Goal: Task Accomplishment & Management: Complete application form

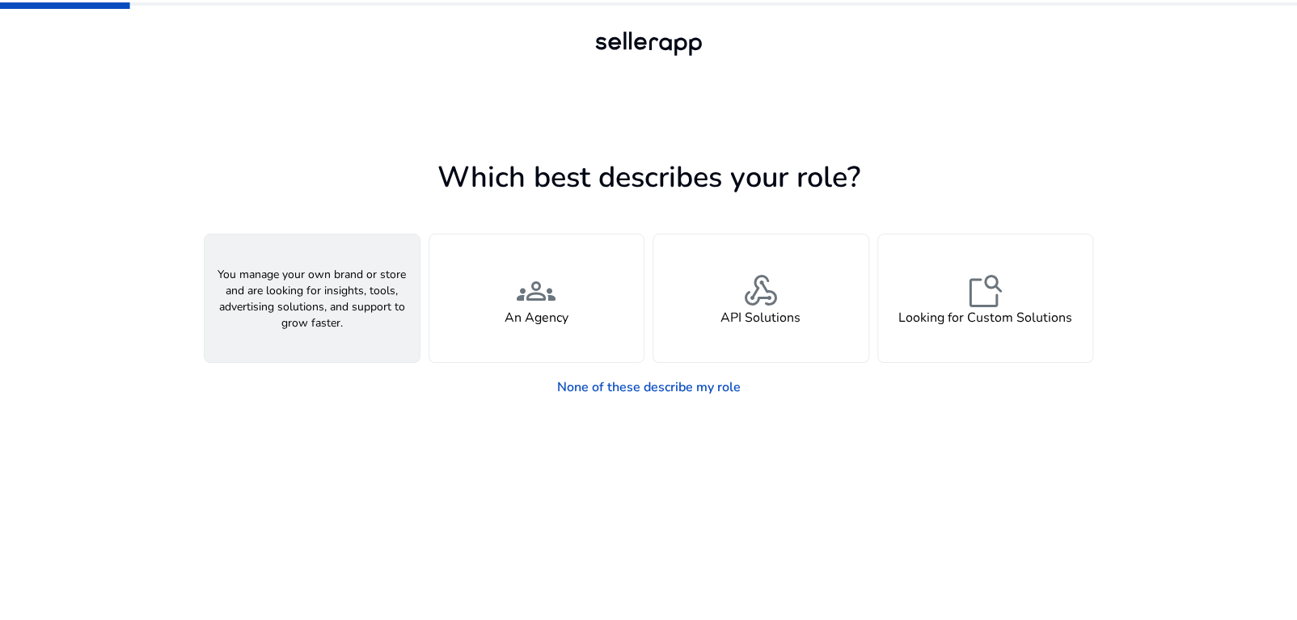
click at [351, 289] on div "person A Seller" at bounding box center [312, 299] width 215 height 128
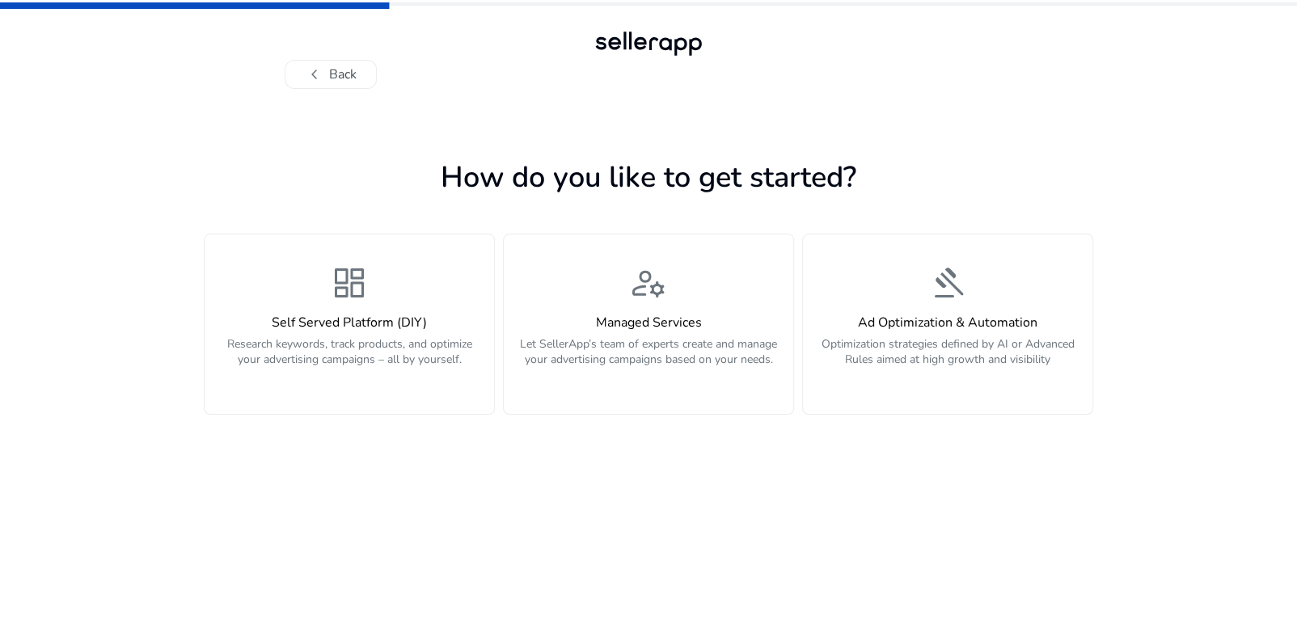
click at [351, 289] on span "dashboard" at bounding box center [349, 283] width 39 height 39
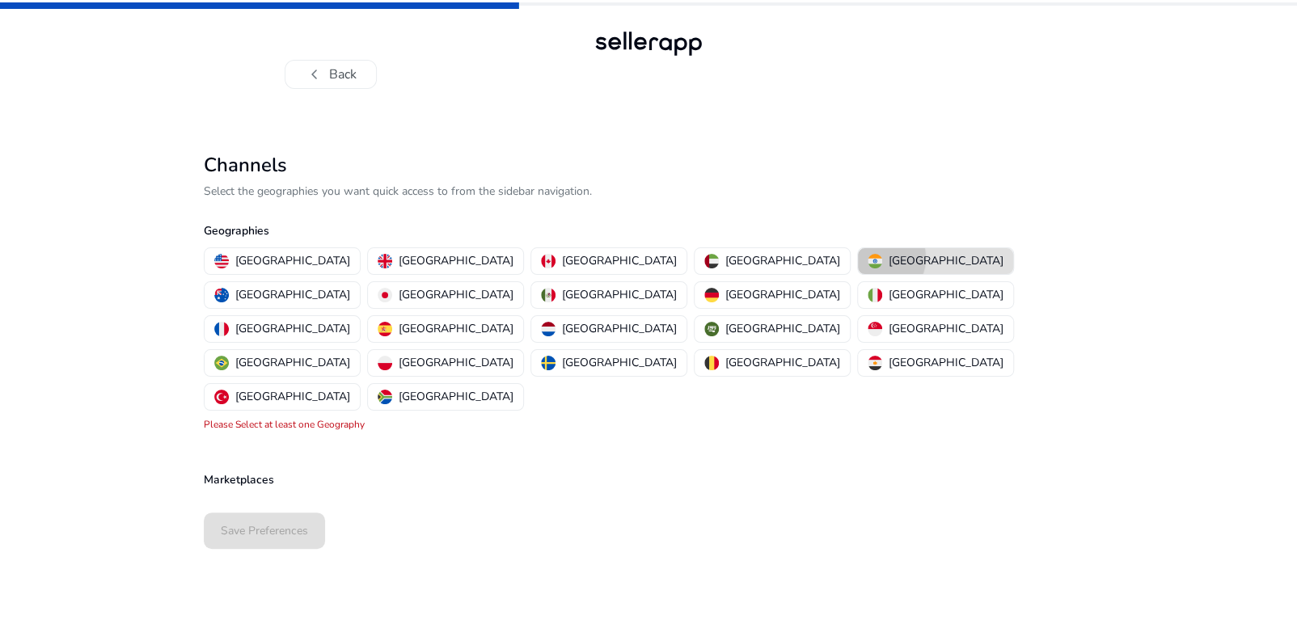
click at [868, 258] on img "button" at bounding box center [875, 261] width 15 height 15
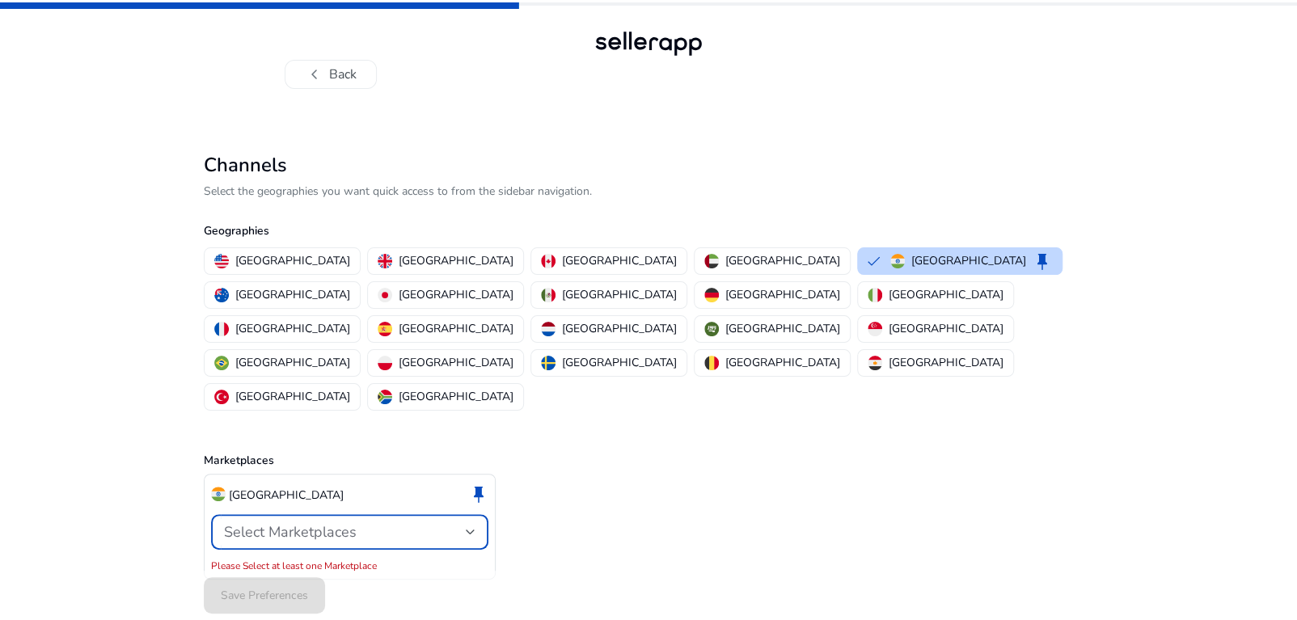
click at [265, 523] on span "Select Marketplaces" at bounding box center [290, 532] width 133 height 19
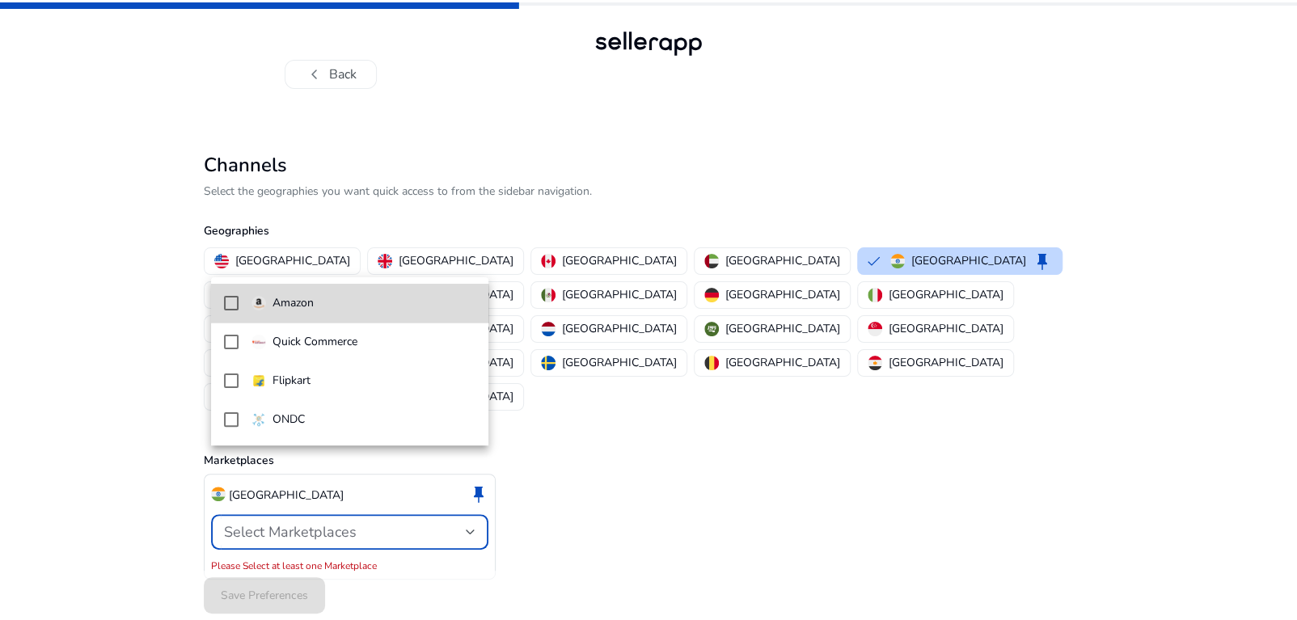
click at [327, 310] on span "Amazon" at bounding box center [364, 303] width 225 height 18
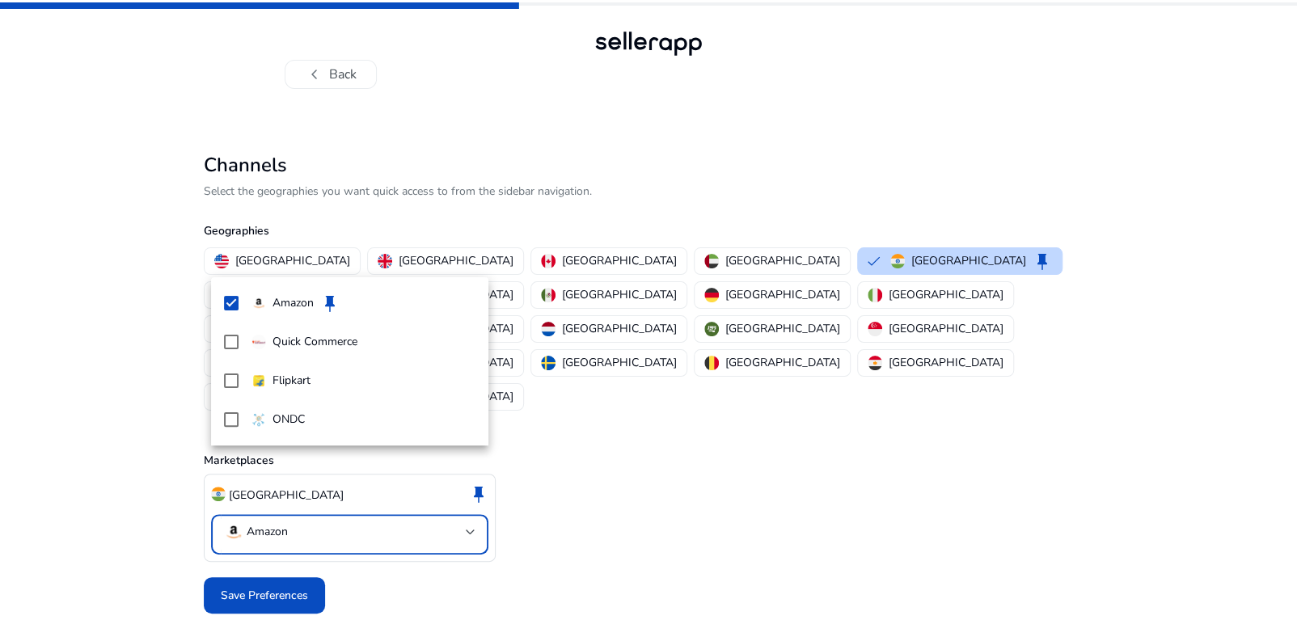
click at [257, 527] on div at bounding box center [648, 310] width 1297 height 620
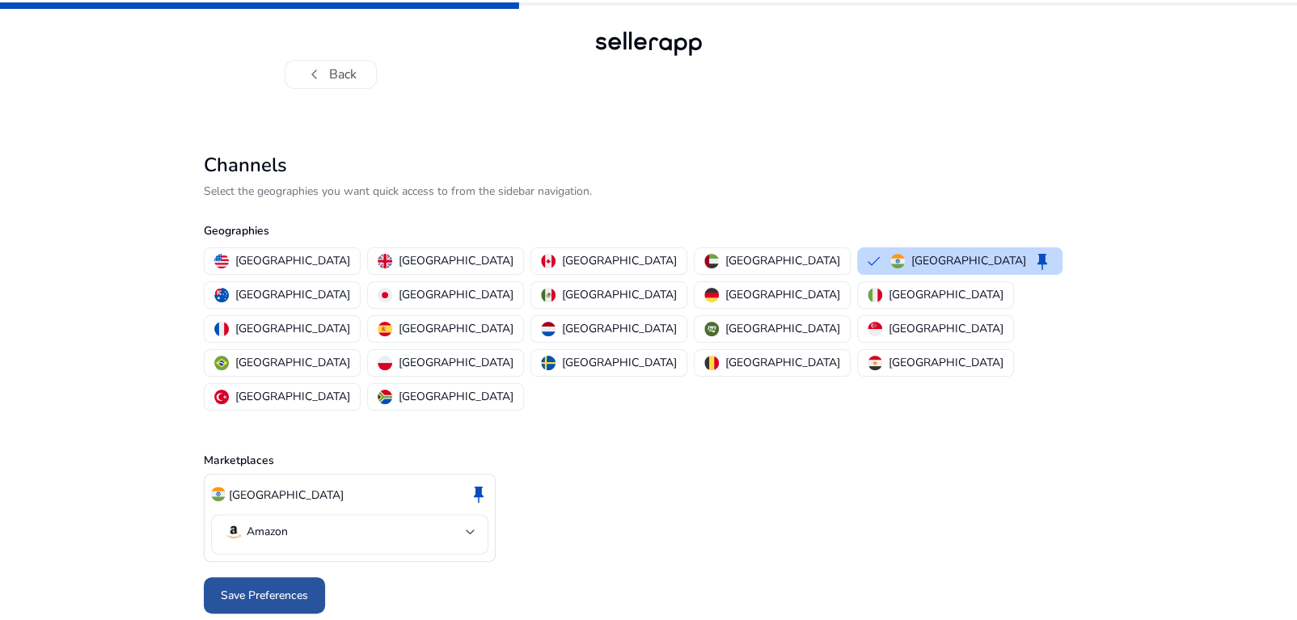
click at [275, 587] on span "Save Preferences" at bounding box center [264, 595] width 87 height 17
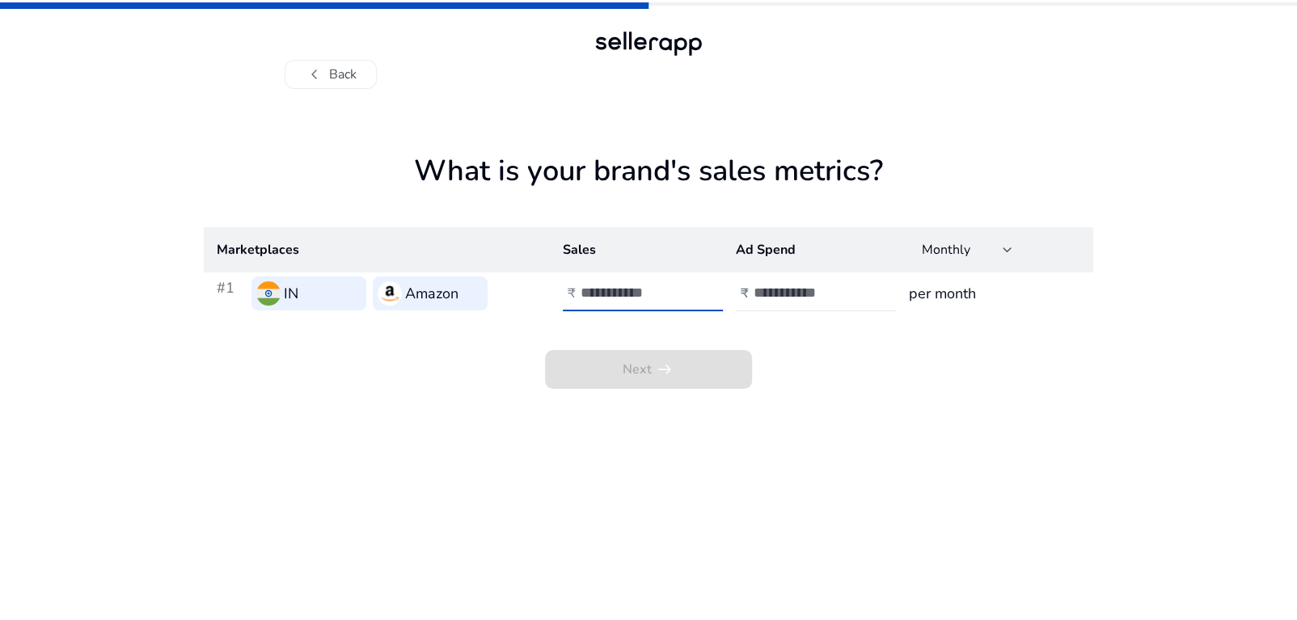
click at [608, 301] on input "number" at bounding box center [635, 293] width 109 height 18
type input "******"
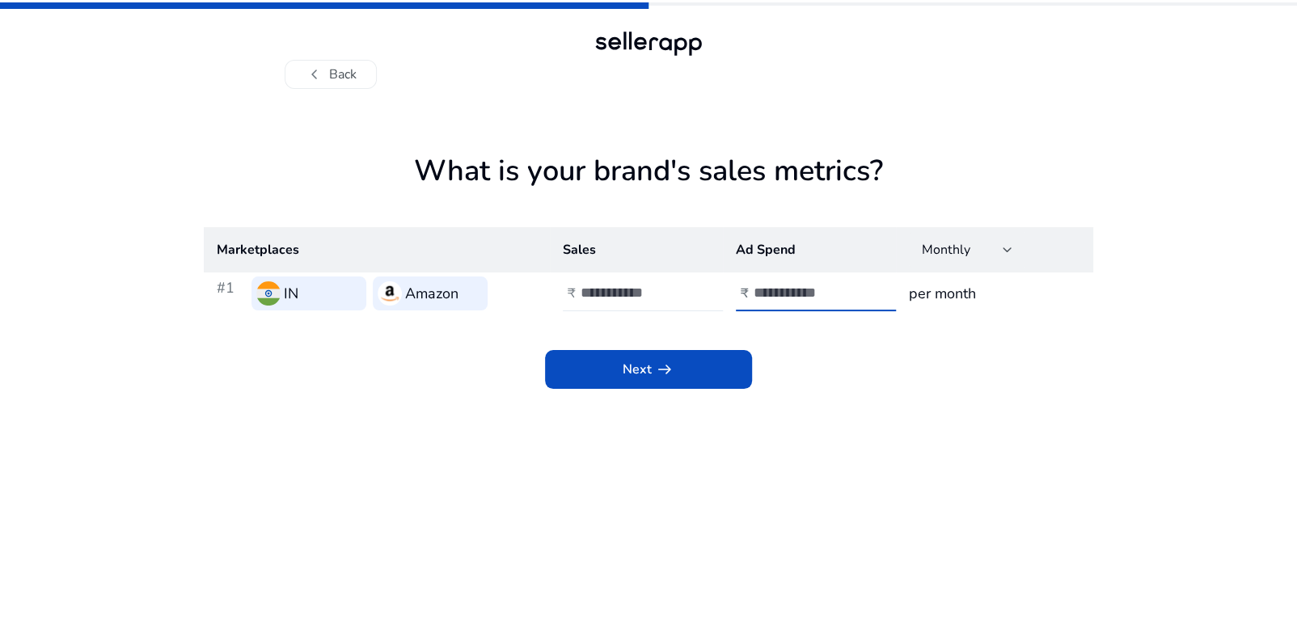
type input "*****"
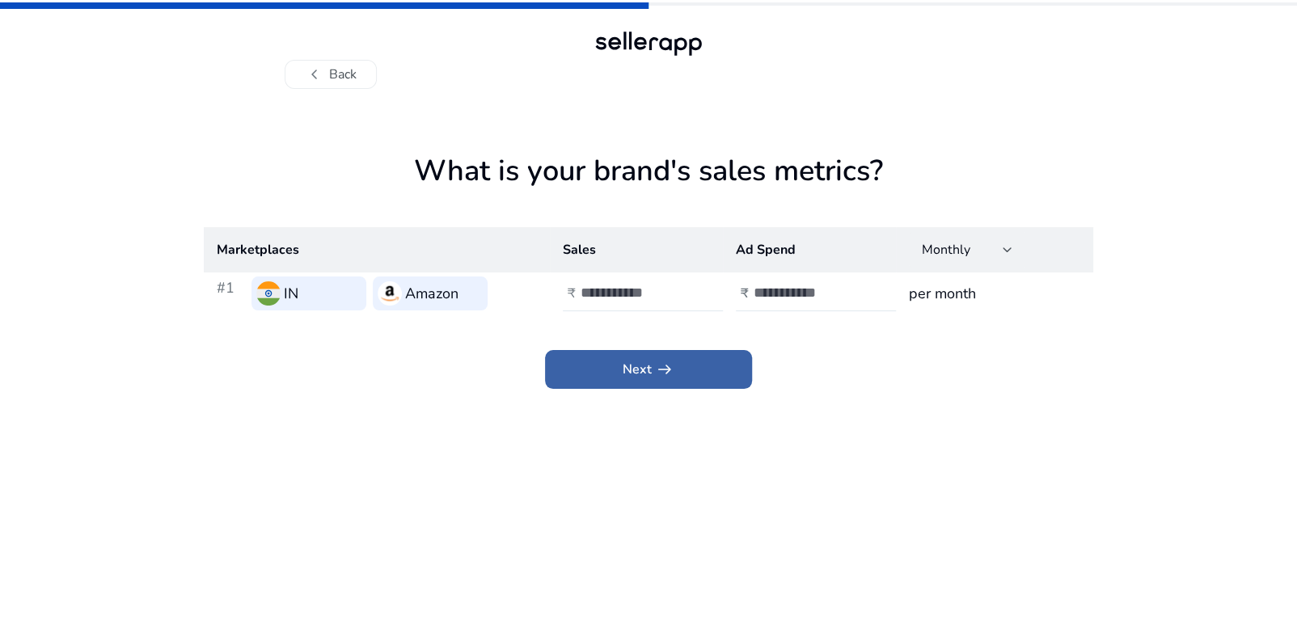
click at [599, 375] on span at bounding box center [648, 369] width 207 height 39
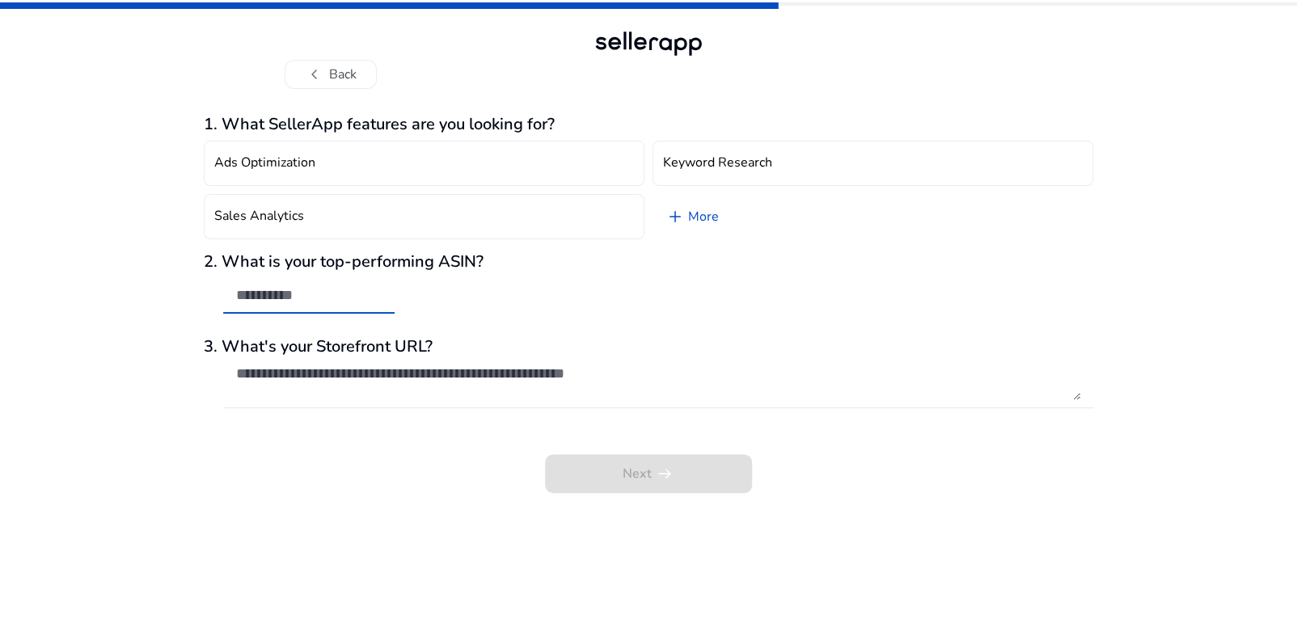
click at [353, 299] on input "text" at bounding box center [309, 295] width 146 height 18
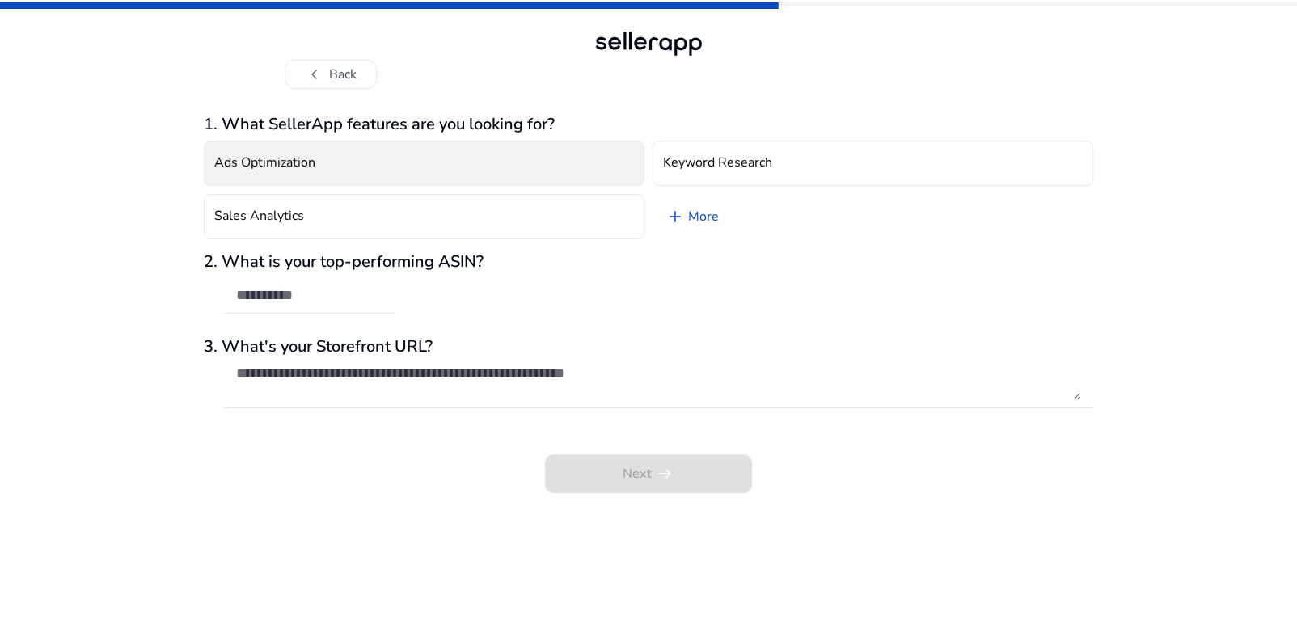
click at [318, 171] on button "Ads Optimization" at bounding box center [424, 163] width 441 height 45
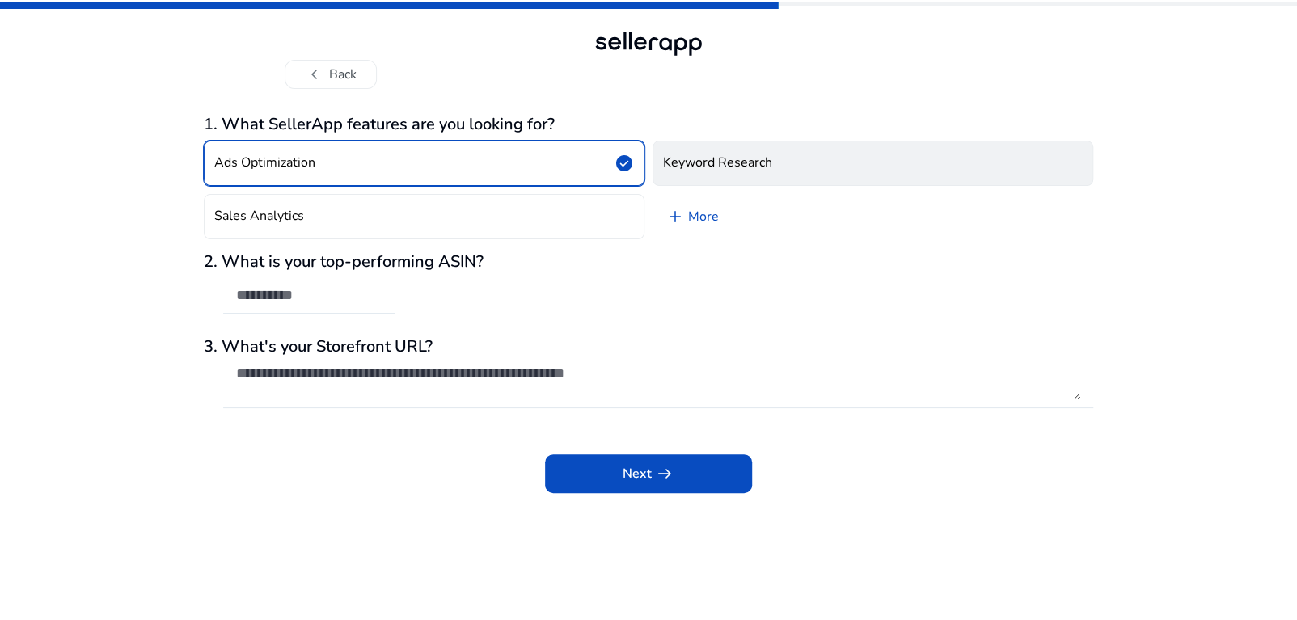
click at [692, 178] on button "Keyword Research" at bounding box center [873, 163] width 441 height 45
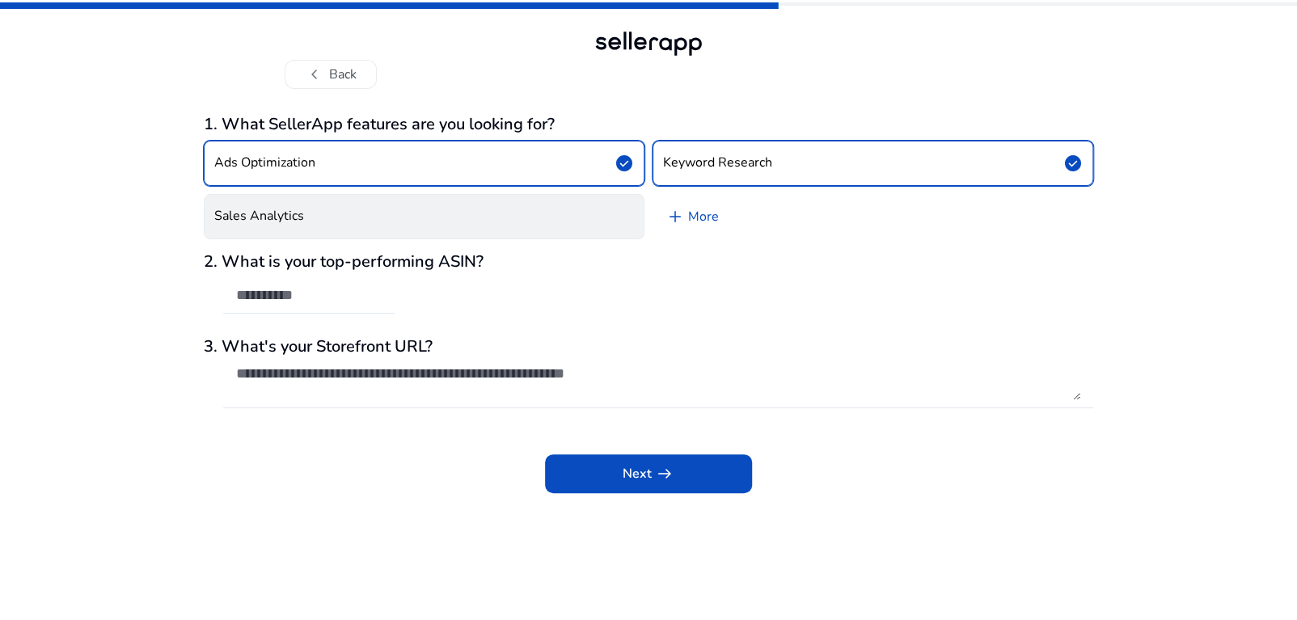
click at [466, 237] on button "Sales Analytics" at bounding box center [424, 216] width 441 height 45
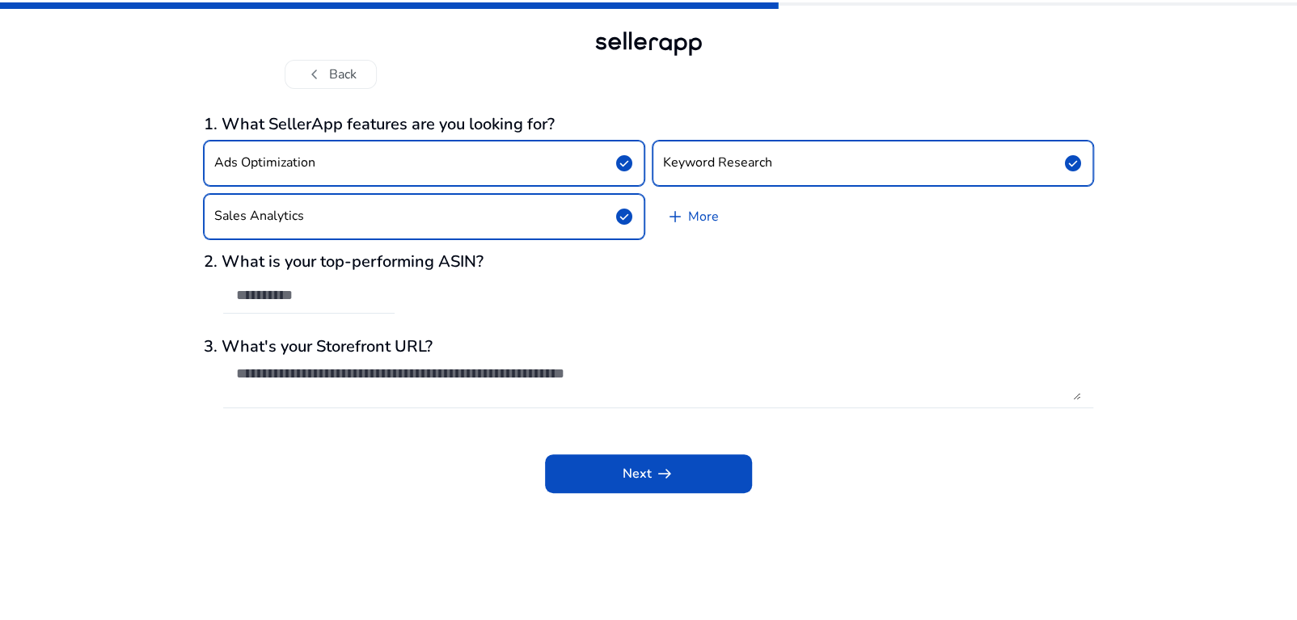
click at [401, 303] on div "2. What is your top-performing ASIN?" at bounding box center [649, 291] width 890 height 78
click at [298, 295] on input "text" at bounding box center [309, 295] width 146 height 18
paste input "**********"
type input "**********"
click at [335, 375] on textarea at bounding box center [658, 383] width 844 height 36
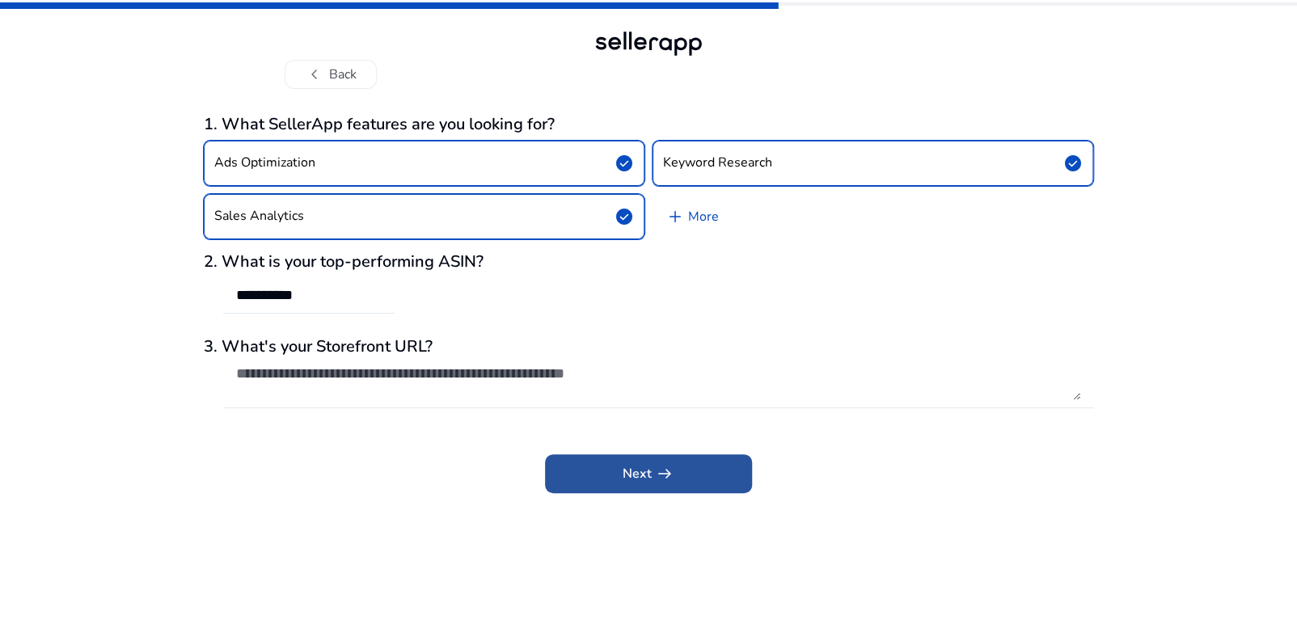
click at [717, 468] on span at bounding box center [648, 474] width 207 height 39
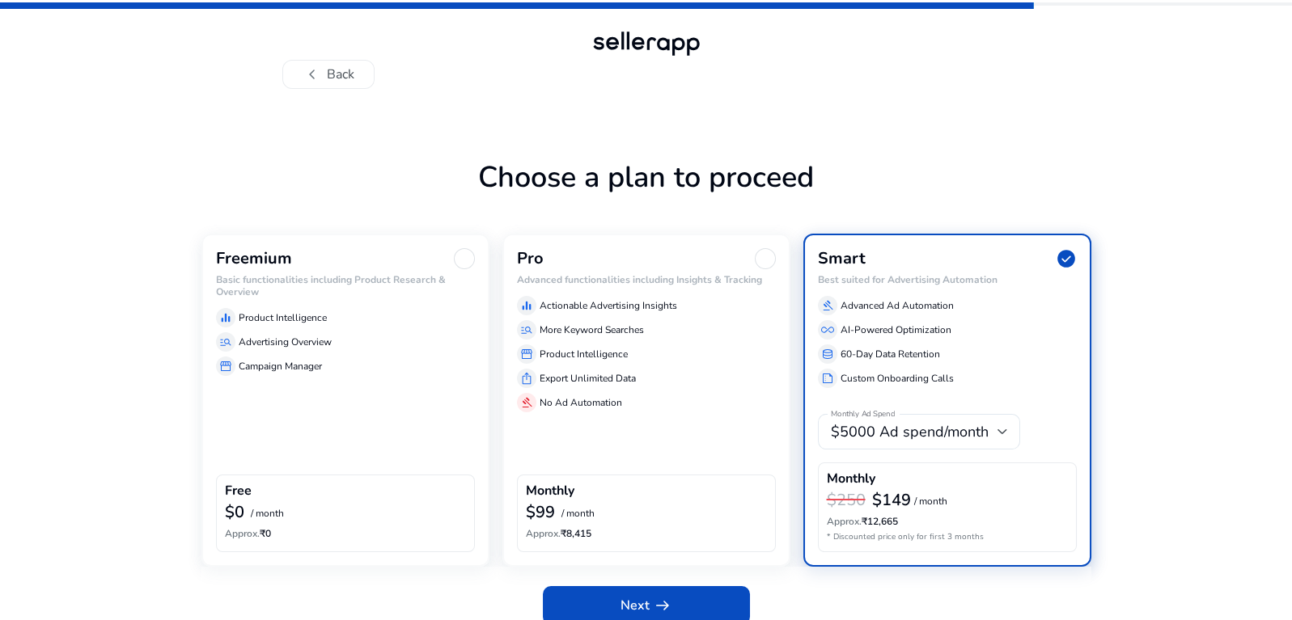
click at [408, 428] on div "Freemium Basic functionalities including Product Research & Overview equalizer …" at bounding box center [345, 400] width 288 height 333
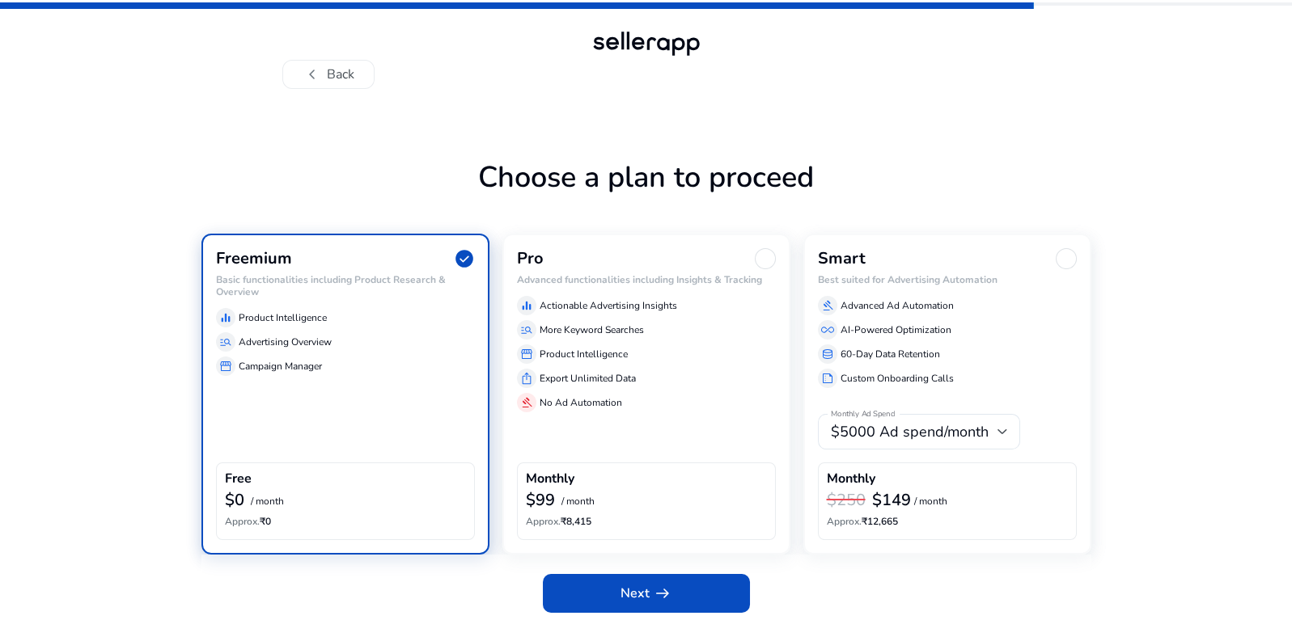
scroll to position [4, 0]
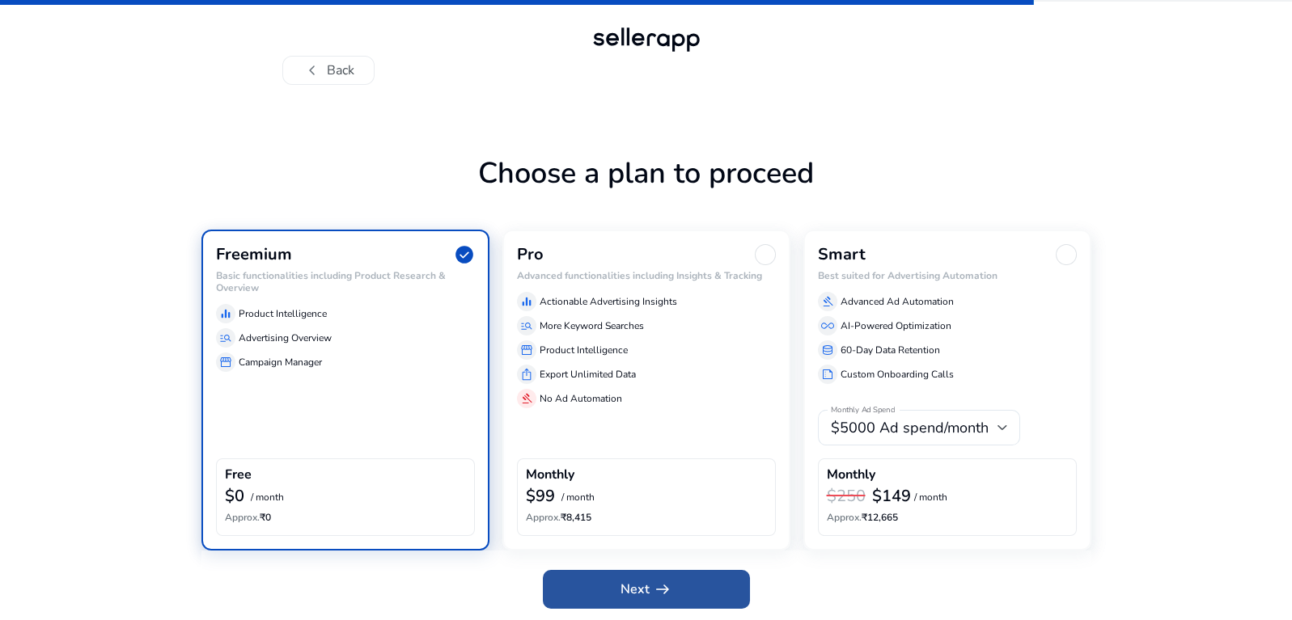
click at [637, 599] on span at bounding box center [646, 589] width 207 height 39
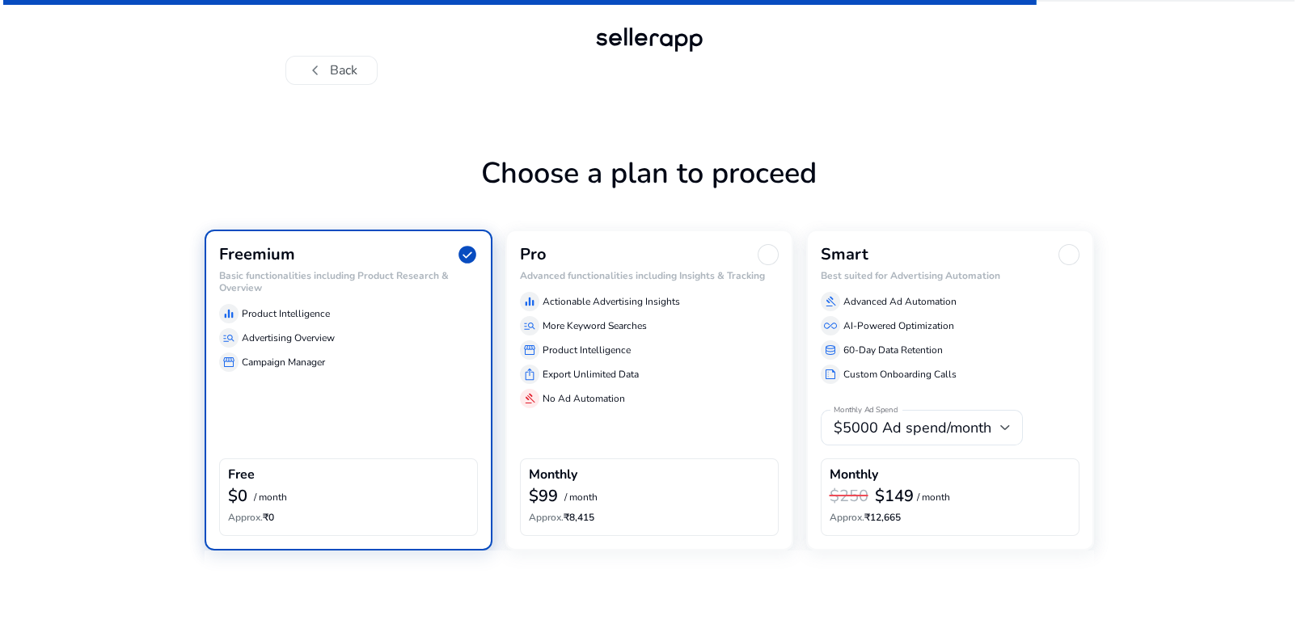
scroll to position [0, 0]
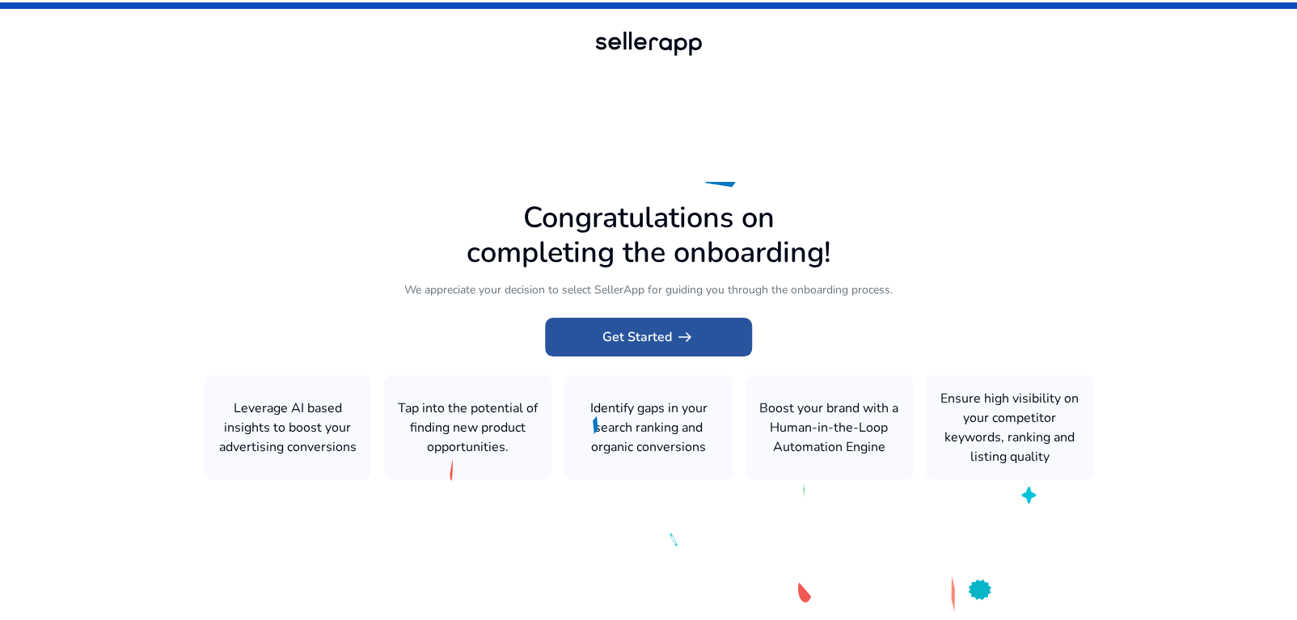
click at [646, 334] on span "Get Started arrow_right_alt" at bounding box center [649, 337] width 92 height 19
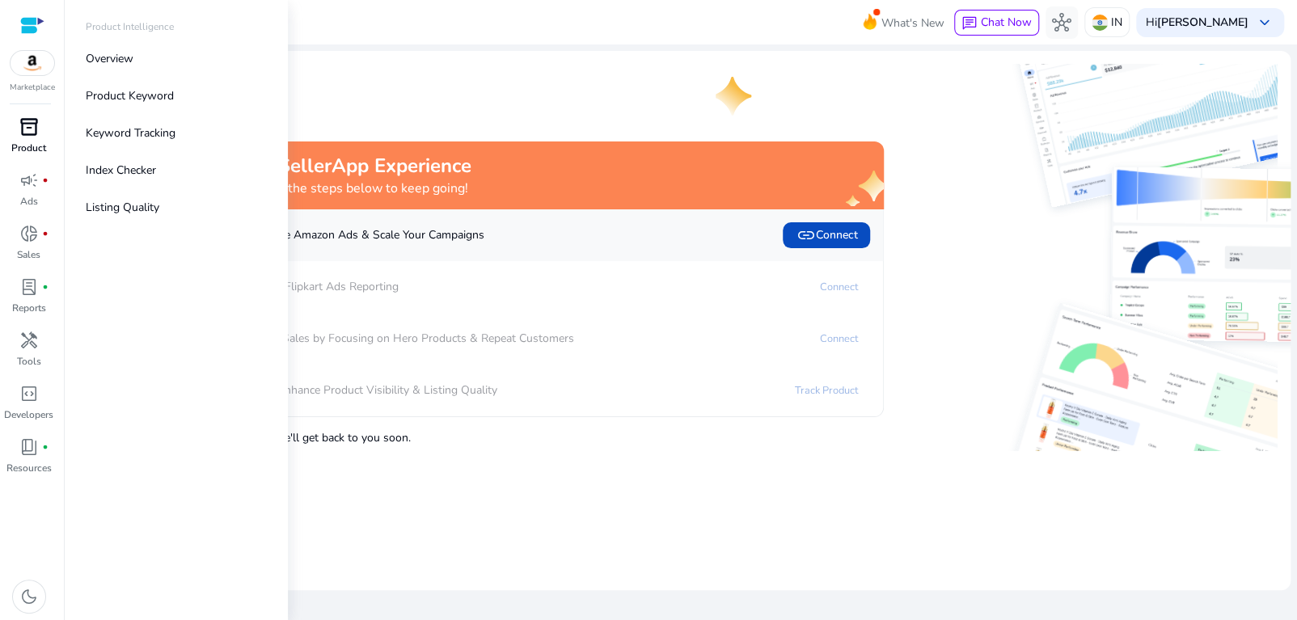
click at [36, 131] on span "inventory_2" at bounding box center [28, 126] width 19 height 19
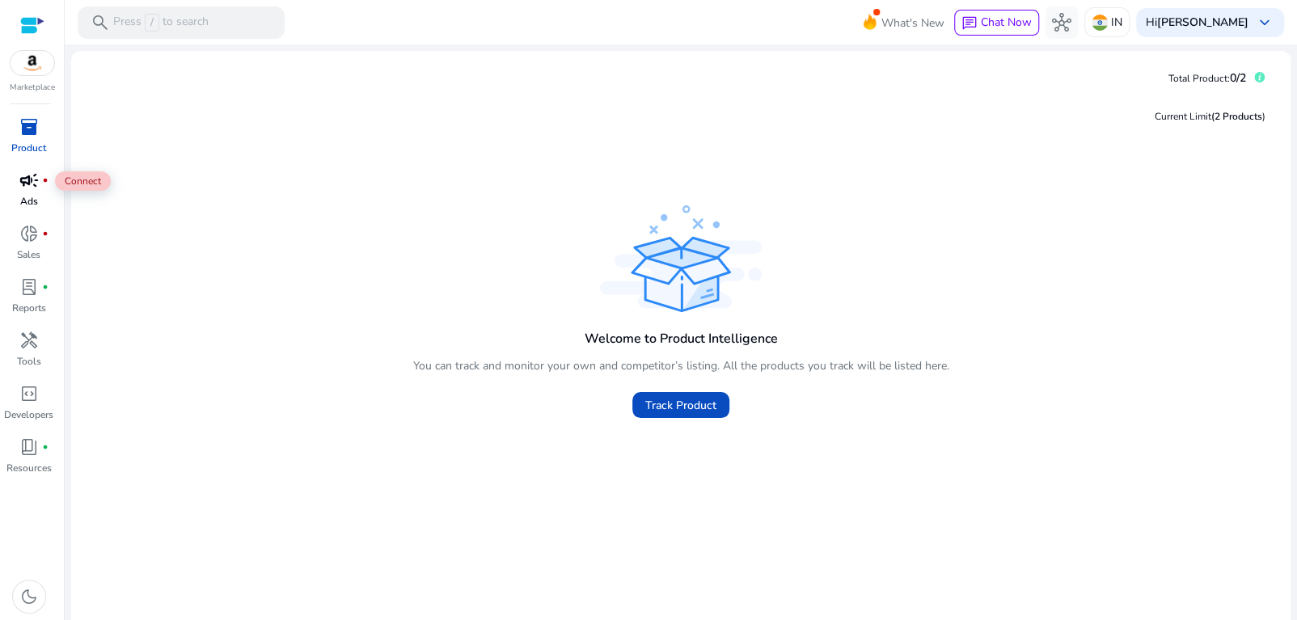
click at [24, 188] on span "campaign" at bounding box center [28, 180] width 19 height 19
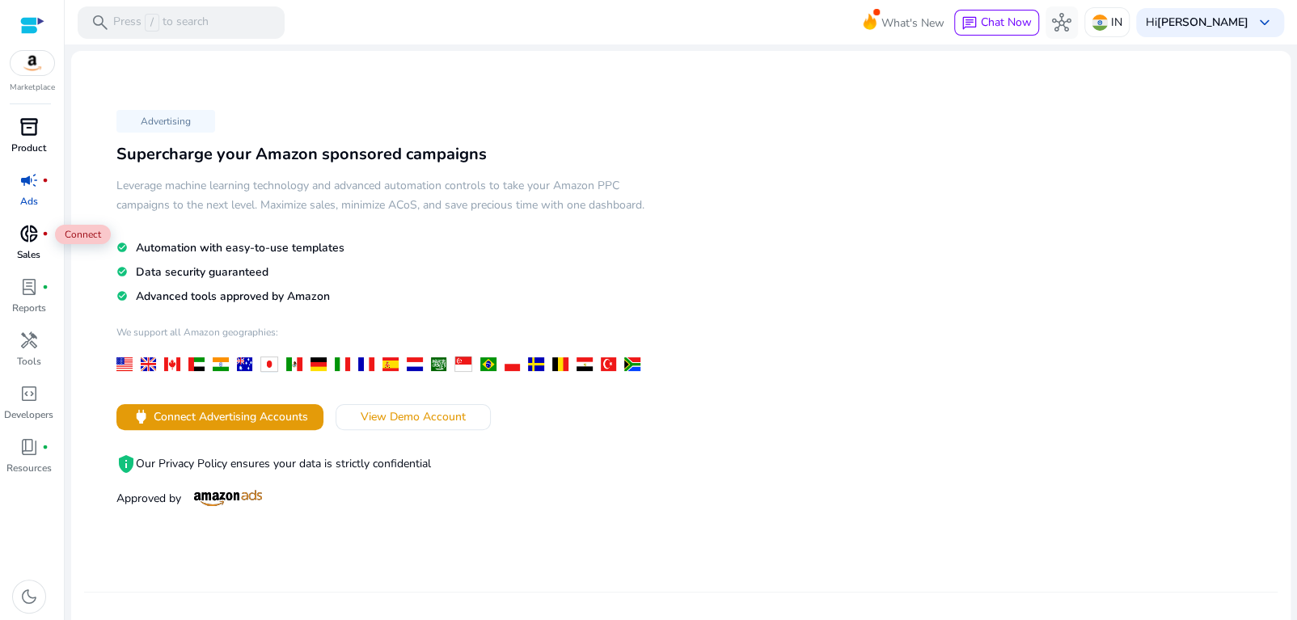
click at [32, 236] on span "donut_small" at bounding box center [28, 233] width 19 height 19
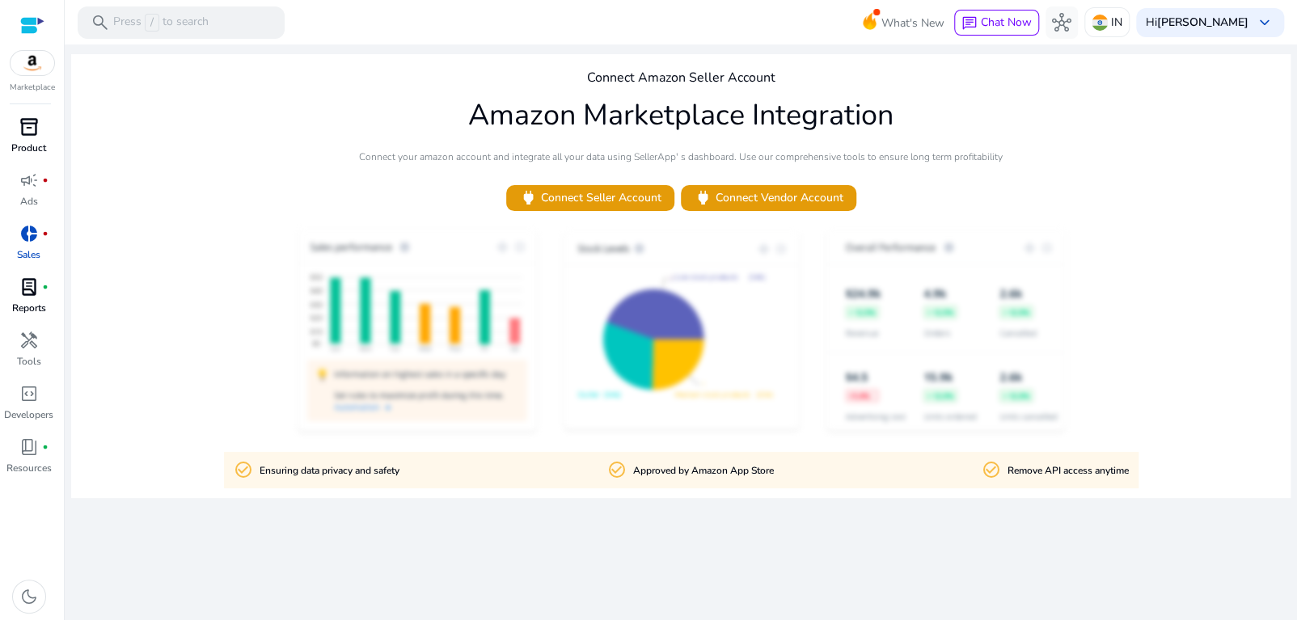
click at [27, 301] on p "Reports" at bounding box center [29, 308] width 34 height 15
click at [24, 352] on div "handyman" at bounding box center [28, 341] width 45 height 26
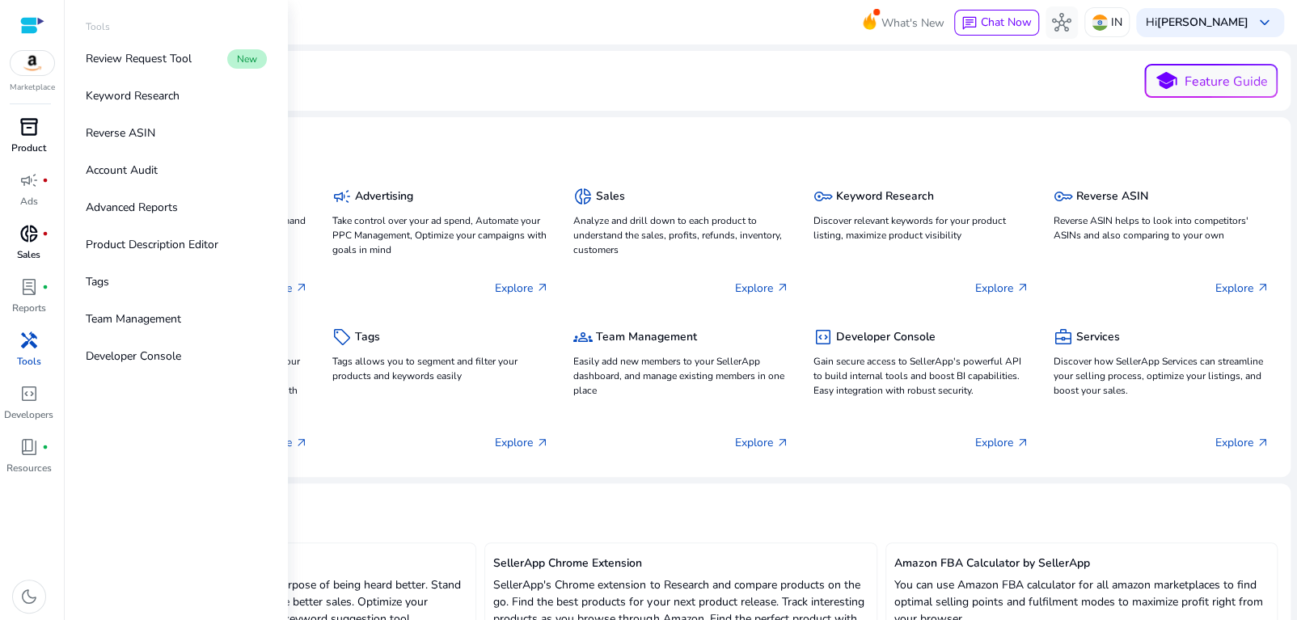
click at [20, 59] on img at bounding box center [33, 63] width 44 height 24
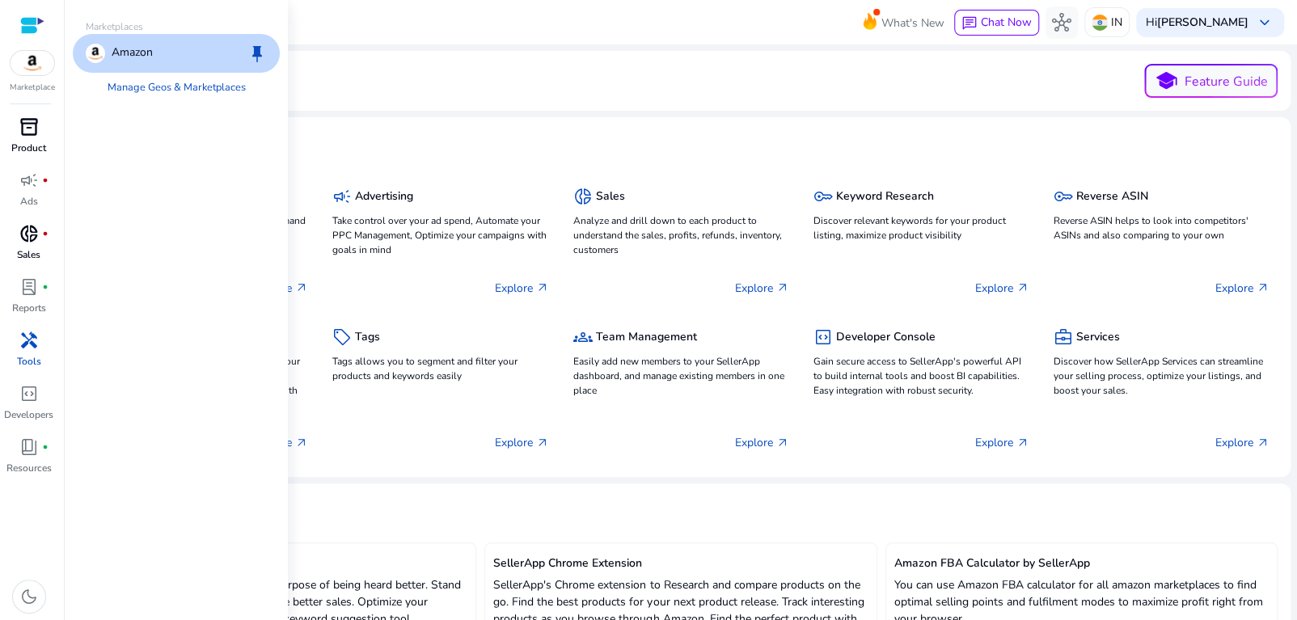
click at [146, 55] on p "Amazon" at bounding box center [132, 53] width 41 height 19
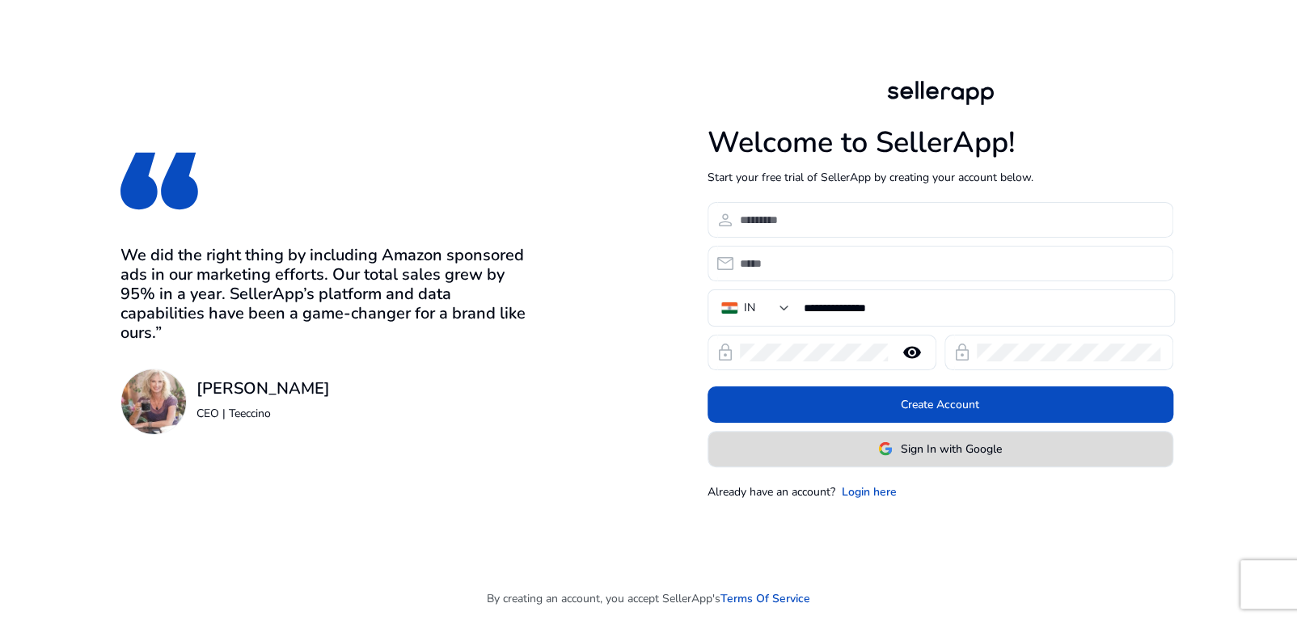
click at [883, 451] on img at bounding box center [885, 449] width 15 height 15
